Goal: Information Seeking & Learning: Learn about a topic

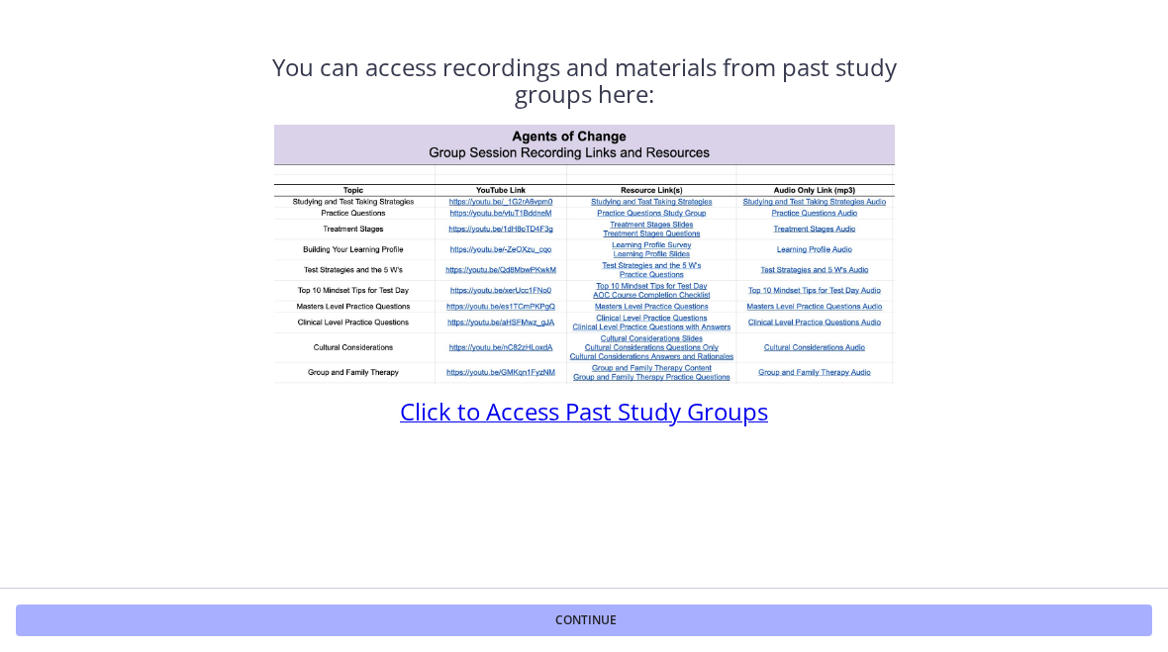
click at [739, 407] on span "Click to Access Past Study Groups" at bounding box center [584, 411] width 368 height 33
click at [663, 612] on button "Continue" at bounding box center [584, 621] width 1136 height 32
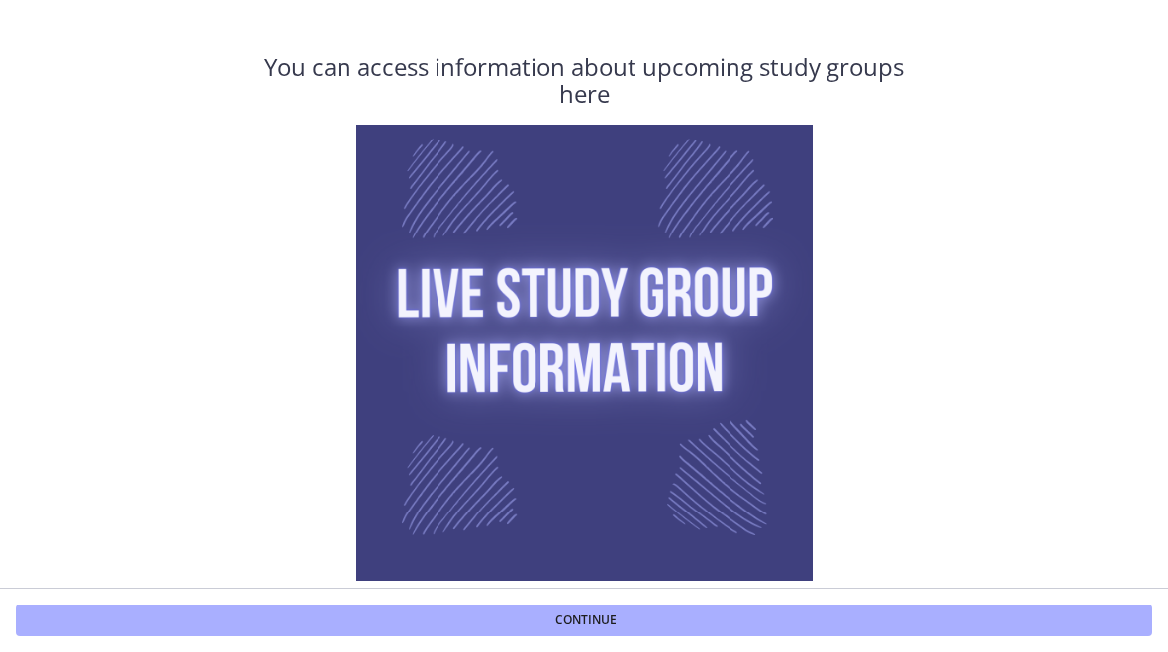
click at [833, 605] on button "Continue" at bounding box center [584, 621] width 1136 height 32
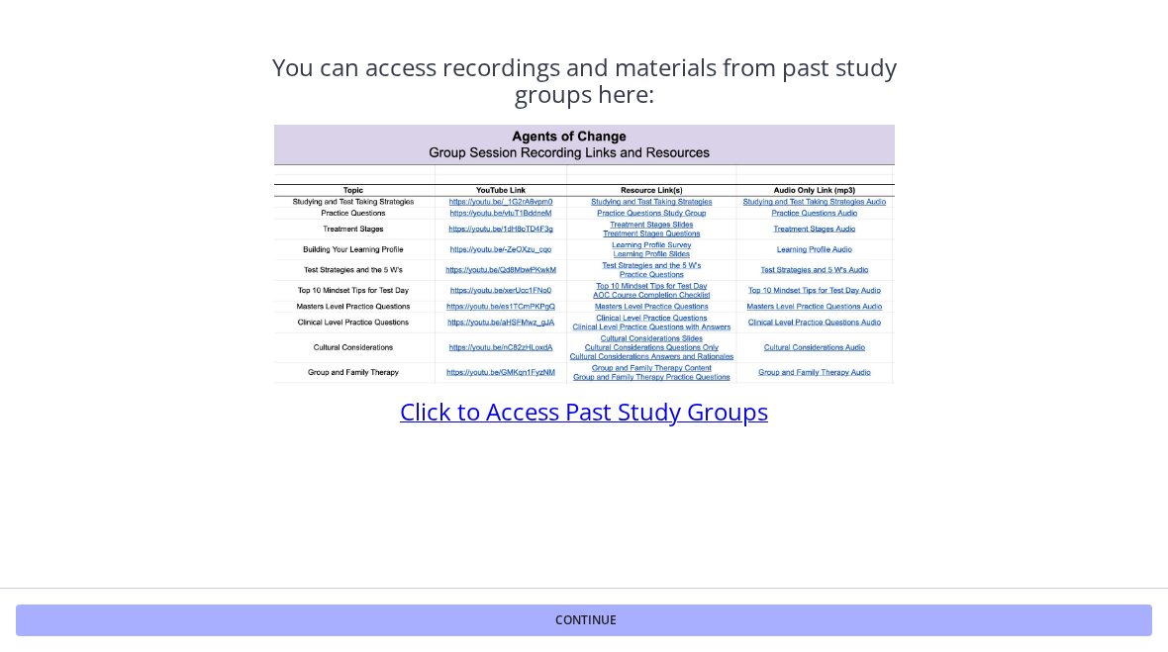
click at [753, 400] on span "Click to Access Past Study Groups" at bounding box center [584, 411] width 368 height 33
